Goal: Obtain resource: Obtain resource

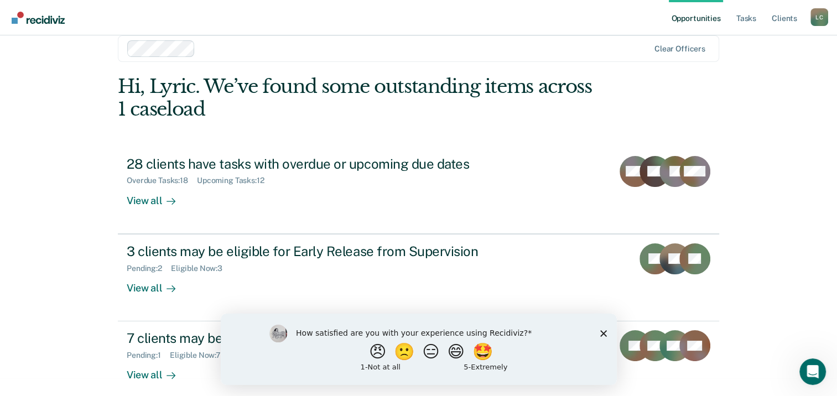
scroll to position [29, 0]
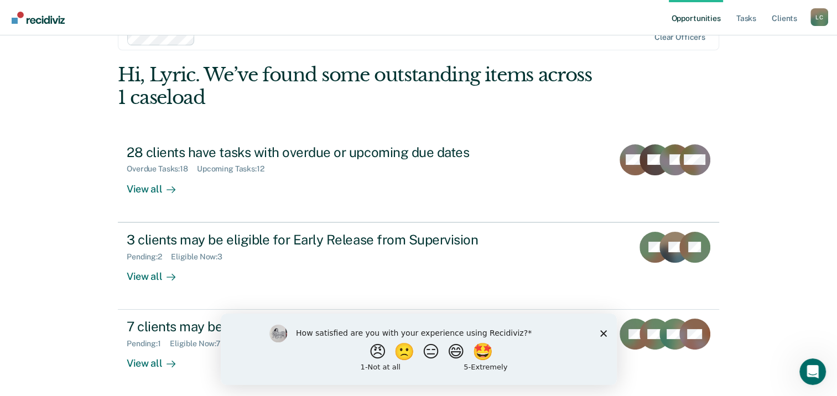
click at [609, 335] on div "How satisfied are you with your experience using Recidiviz? 😠 🙁 😑 😄 🤩 1 - Not a…" at bounding box center [418, 348] width 396 height 71
click at [606, 337] on div "How satisfied are you with your experience using Recidiviz? 😠 🙁 😑 😄 🤩 1 - Not a…" at bounding box center [418, 348] width 396 height 71
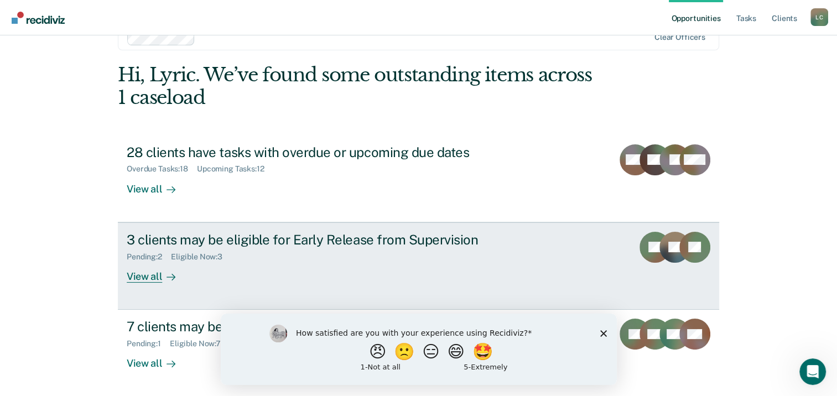
click at [162, 278] on div at bounding box center [168, 276] width 13 height 13
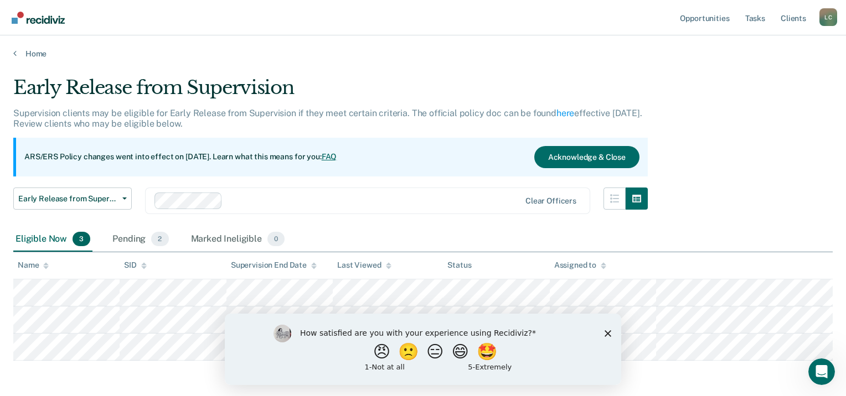
click at [608, 337] on div "How satisfied are you with your experience using Recidiviz? 😠 🙁 😑 😄 🤩 1 - Not a…" at bounding box center [423, 348] width 396 height 71
click at [609, 333] on icon "Close survey" at bounding box center [607, 333] width 7 height 7
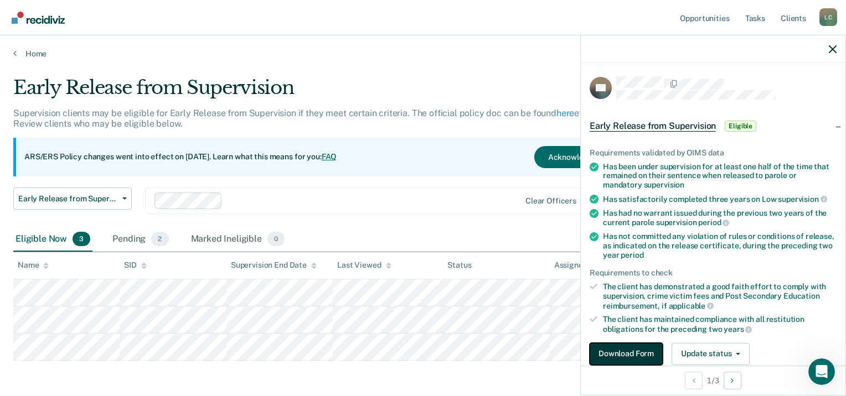
click at [659, 352] on button "Download Form" at bounding box center [626, 354] width 73 height 22
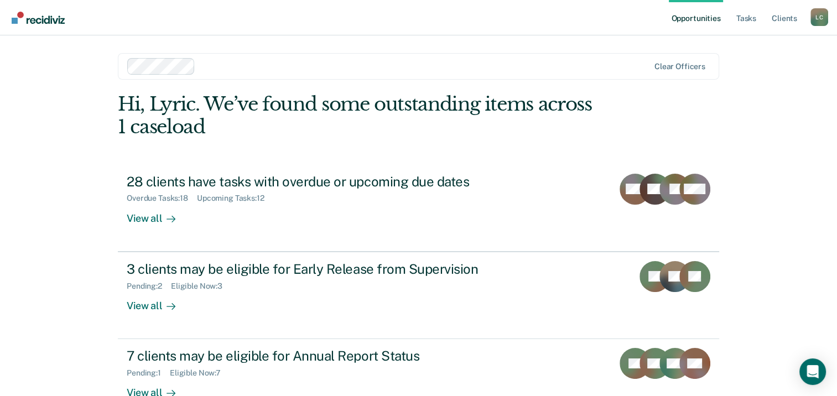
scroll to position [29, 0]
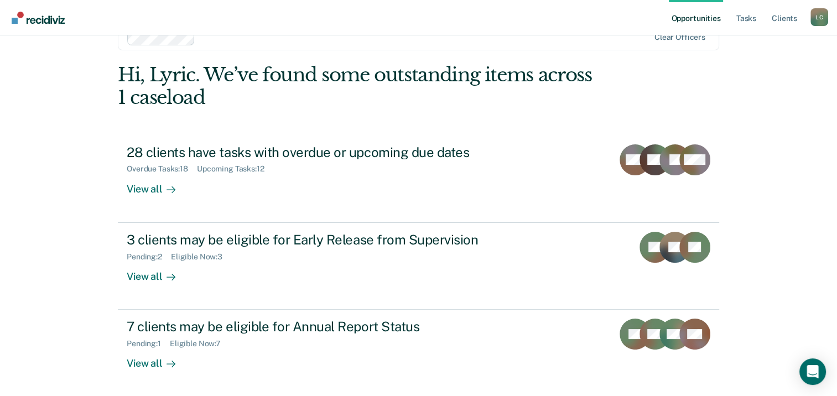
click at [439, 15] on nav "Opportunities Tasks Client s [PERSON_NAME] Profile How it works Log Out" at bounding box center [418, 17] width 837 height 35
